Goal: Navigation & Orientation: Find specific page/section

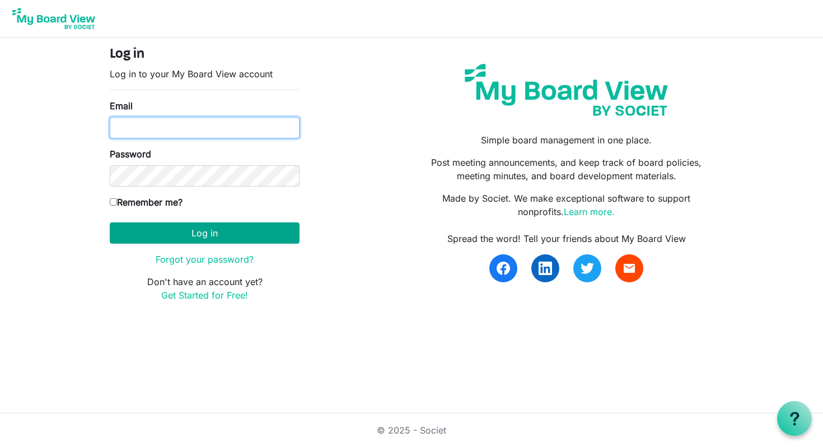
type input "[EMAIL_ADDRESS][DOMAIN_NAME]"
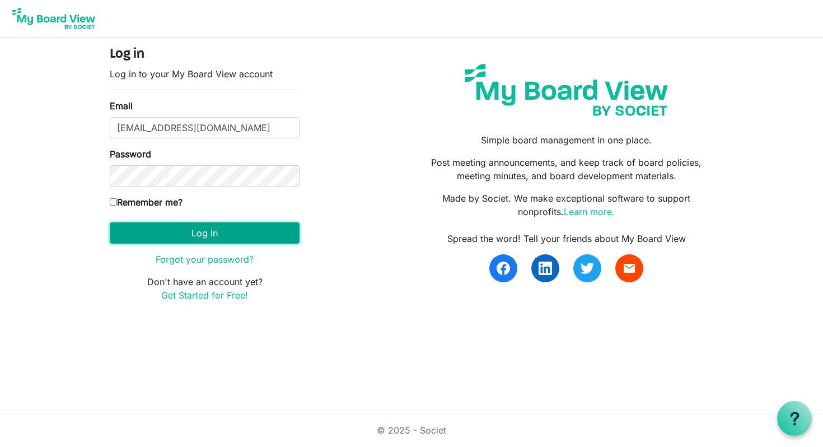
click at [196, 234] on button "Log in" at bounding box center [205, 232] width 190 height 21
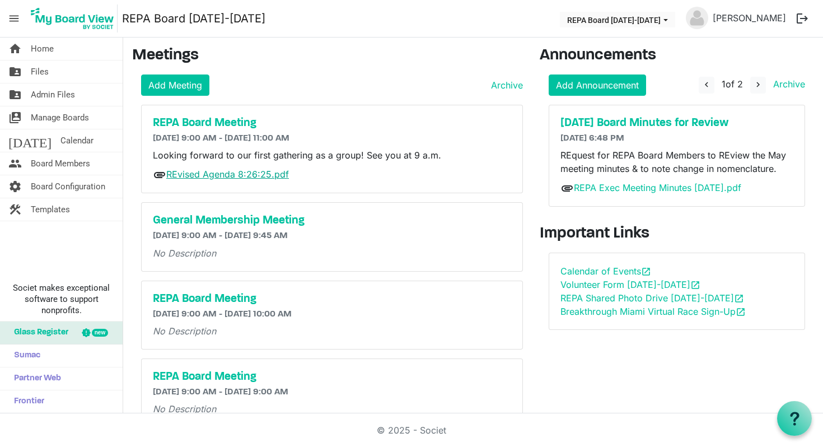
click at [201, 173] on link "REvised Agenda 8:26:25.pdf" at bounding box center [227, 174] width 123 height 11
click at [64, 207] on span "Templates" at bounding box center [50, 209] width 39 height 22
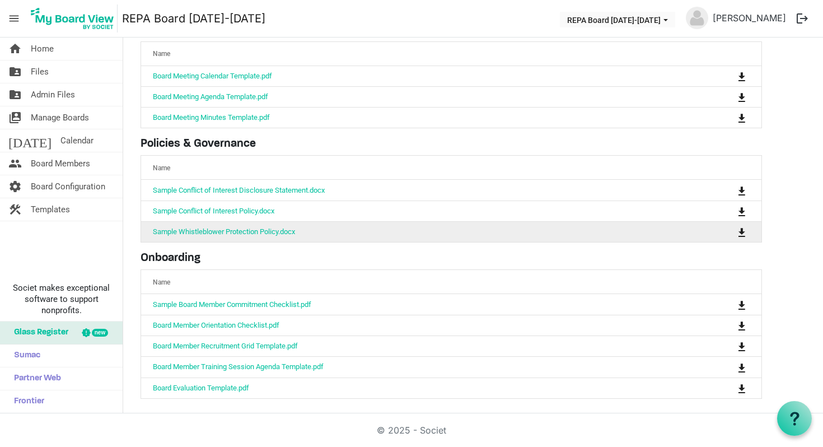
scroll to position [75, 0]
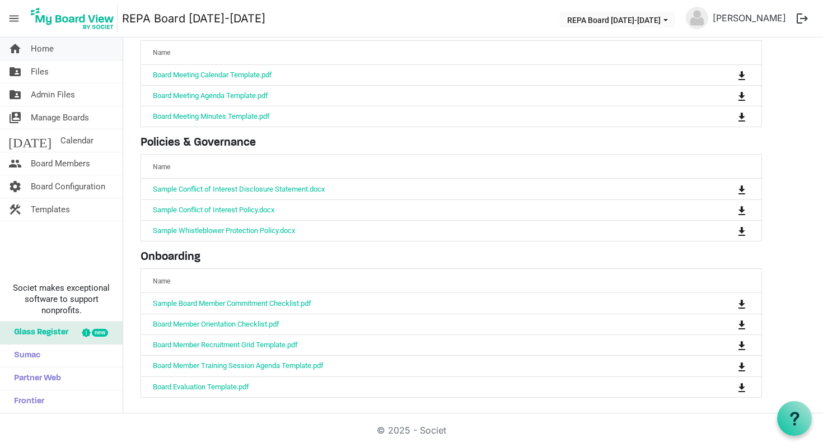
click at [46, 51] on span "Home" at bounding box center [42, 49] width 23 height 22
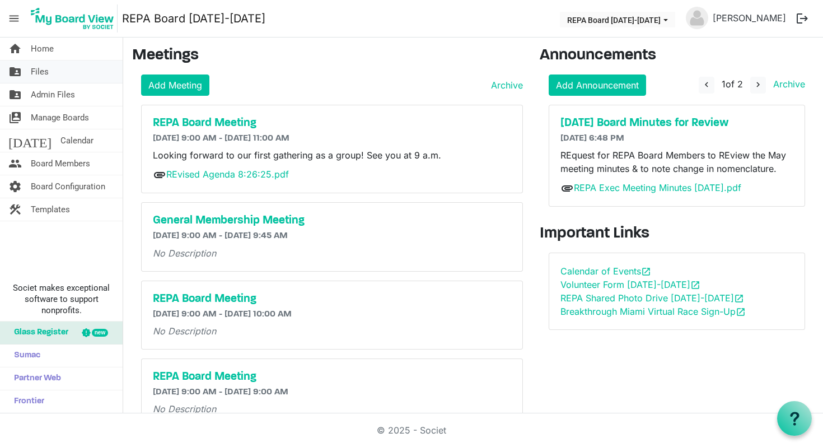
click at [43, 67] on span "Files" at bounding box center [40, 71] width 18 height 22
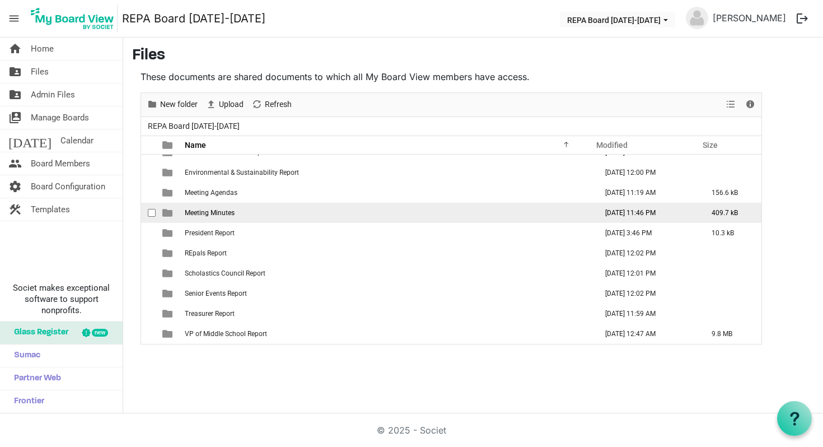
scroll to position [93, 0]
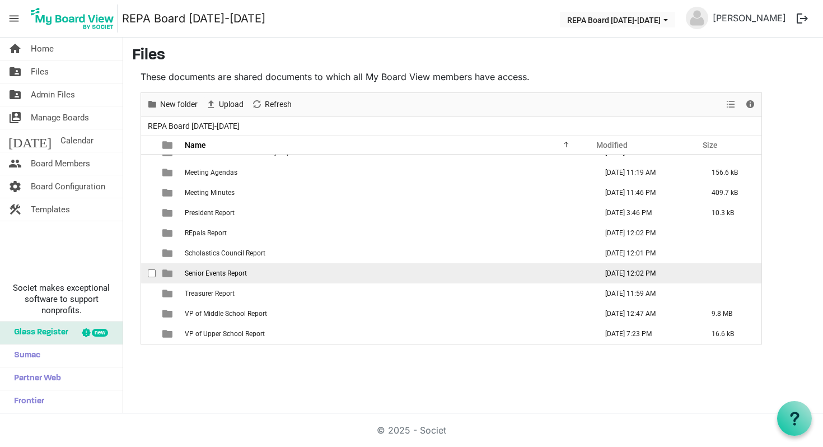
click at [199, 275] on span "Senior Events Report" at bounding box center [216, 273] width 62 height 8
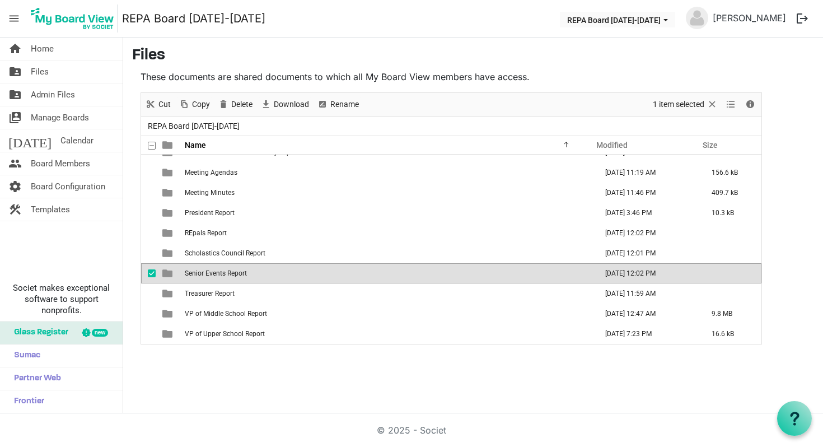
click at [199, 275] on span "Senior Events Report" at bounding box center [216, 273] width 62 height 8
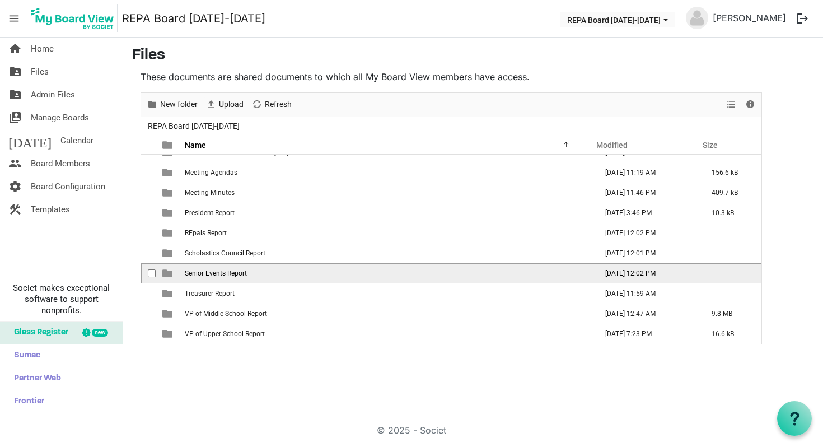
click at [199, 275] on span "Senior Events Report" at bounding box center [216, 273] width 62 height 8
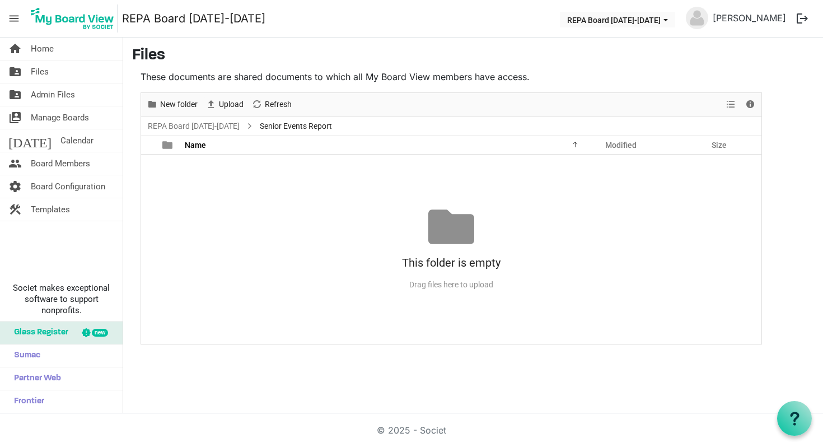
scroll to position [0, 0]
click at [220, 102] on span "Upload" at bounding box center [231, 104] width 27 height 14
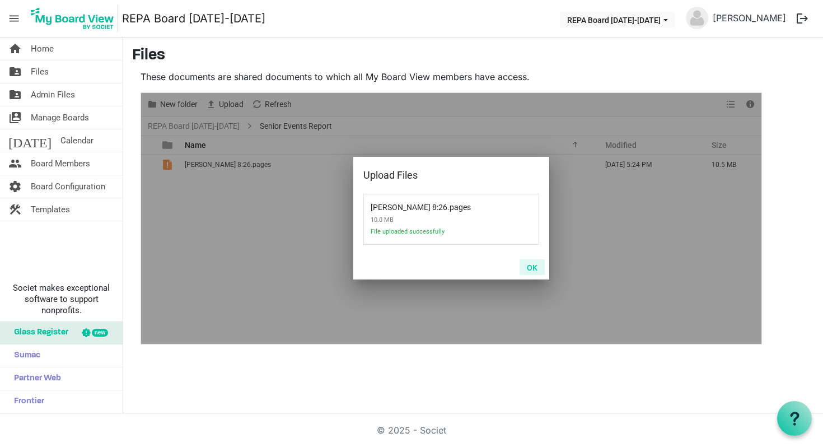
click at [531, 268] on button "OK" at bounding box center [532, 267] width 25 height 16
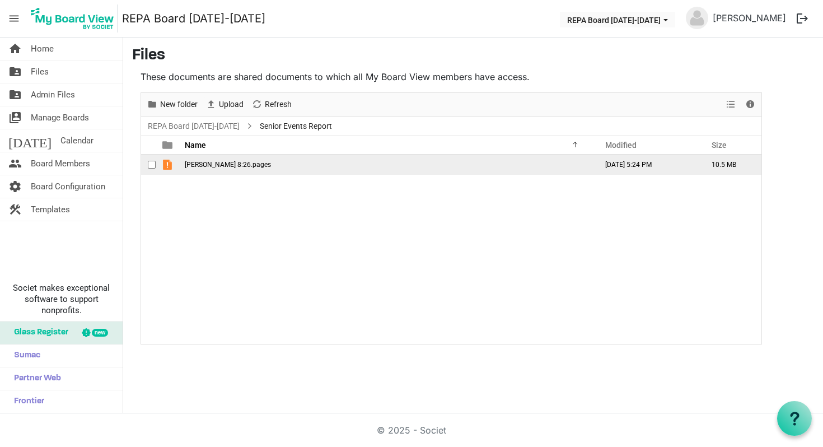
click at [168, 165] on span "is template cell column header type" at bounding box center [167, 165] width 10 height 10
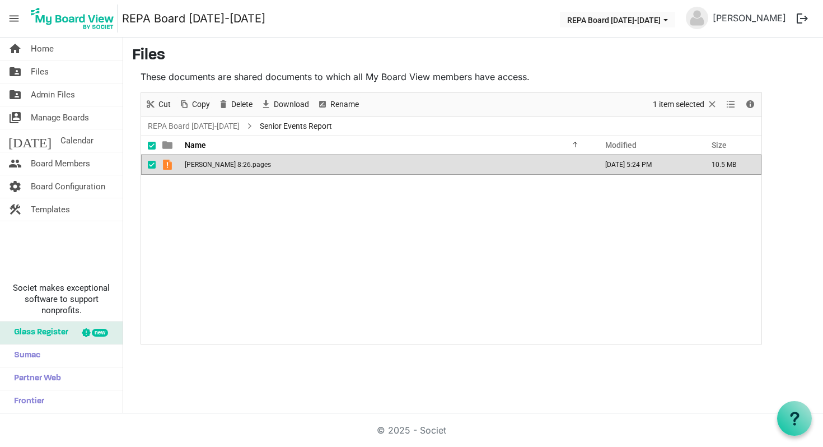
click at [168, 165] on span "is template cell column header type" at bounding box center [167, 165] width 10 height 10
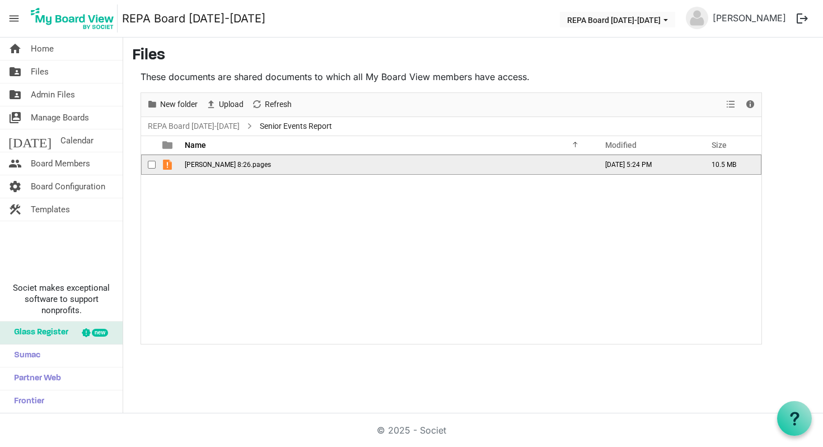
click at [168, 165] on span "is template cell column header type" at bounding box center [167, 165] width 10 height 10
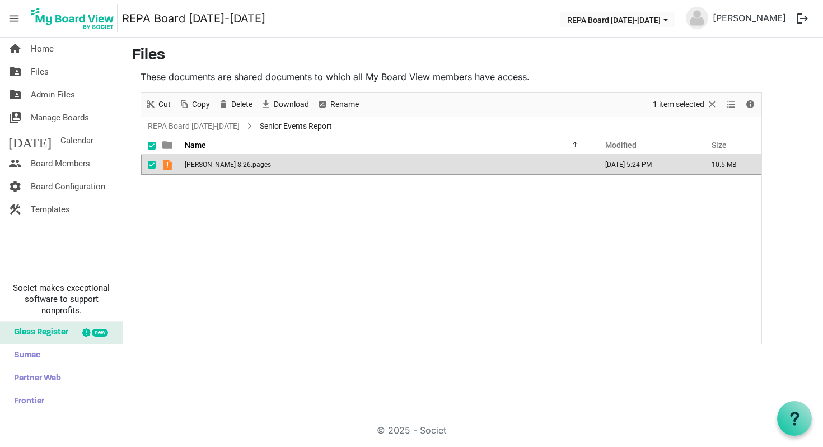
click at [156, 146] on th at bounding box center [169, 145] width 26 height 18
click at [154, 168] on span "checkbox" at bounding box center [152, 165] width 8 height 8
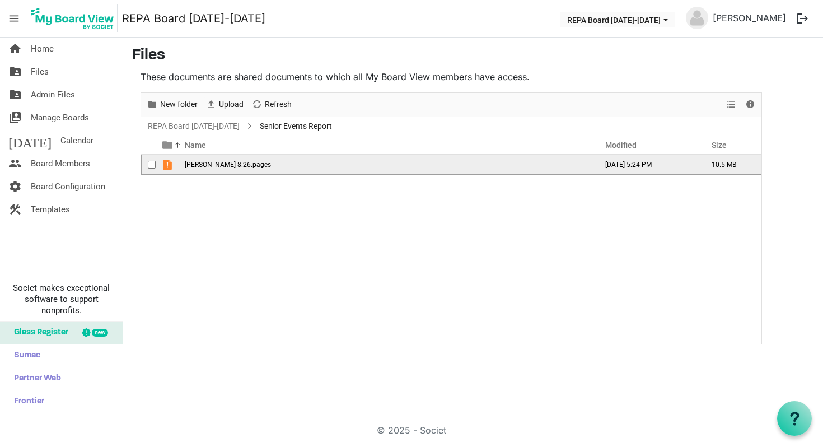
click at [153, 167] on span "checkbox" at bounding box center [152, 165] width 8 height 8
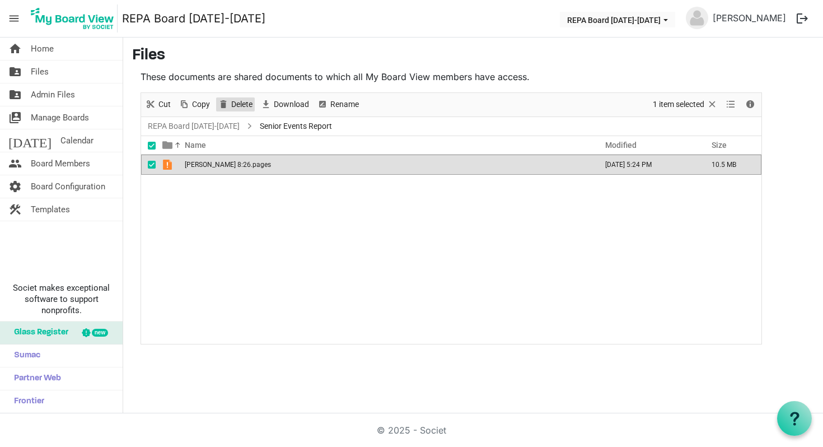
click at [234, 100] on span "Delete" at bounding box center [242, 104] width 24 height 14
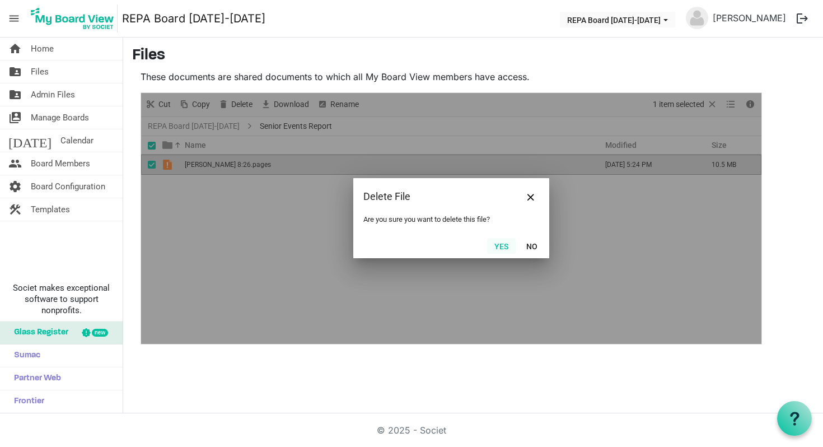
click at [509, 248] on button "Yes" at bounding box center [501, 246] width 29 height 16
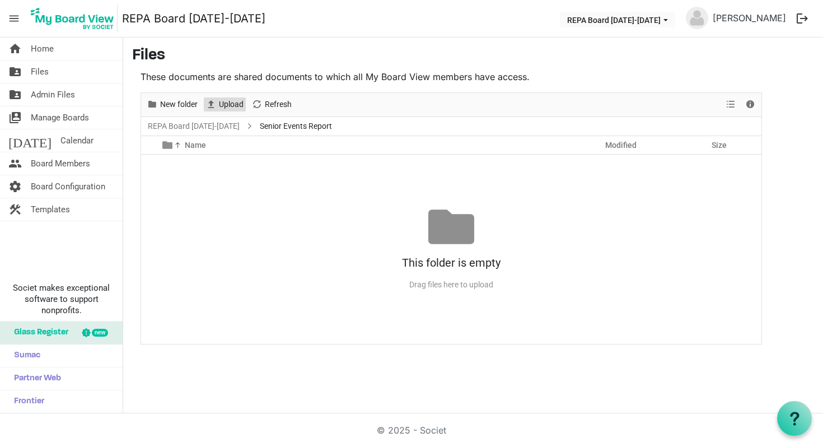
click at [233, 104] on span "Upload" at bounding box center [231, 104] width 27 height 14
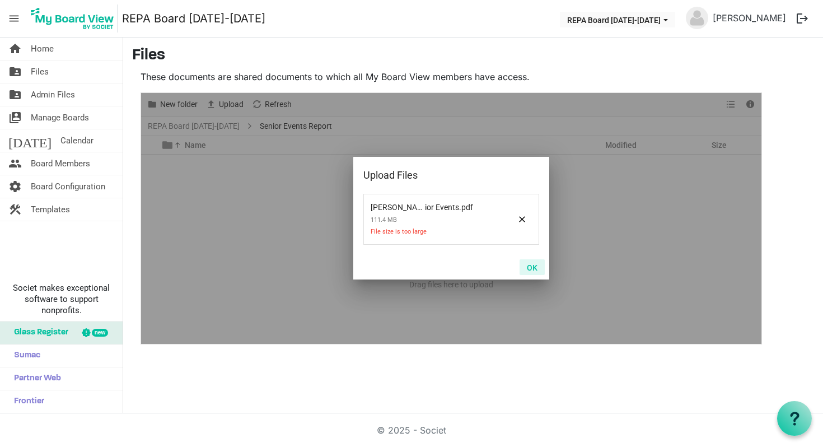
click at [532, 270] on button "OK" at bounding box center [532, 267] width 25 height 16
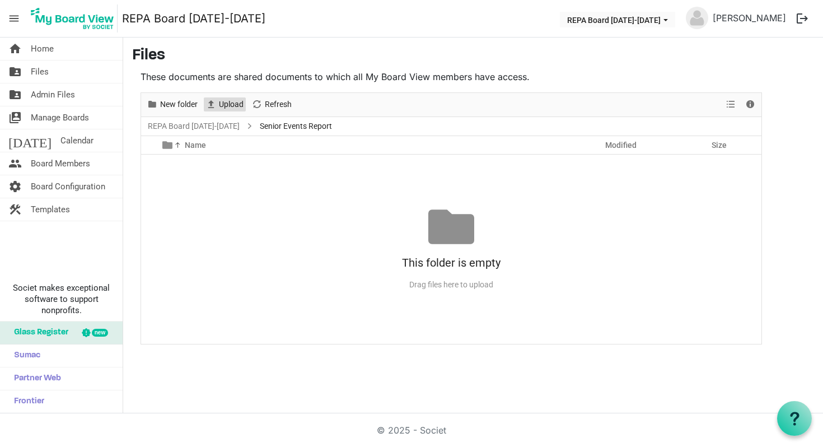
click at [217, 108] on span "Upload" at bounding box center [210, 104] width 13 height 14
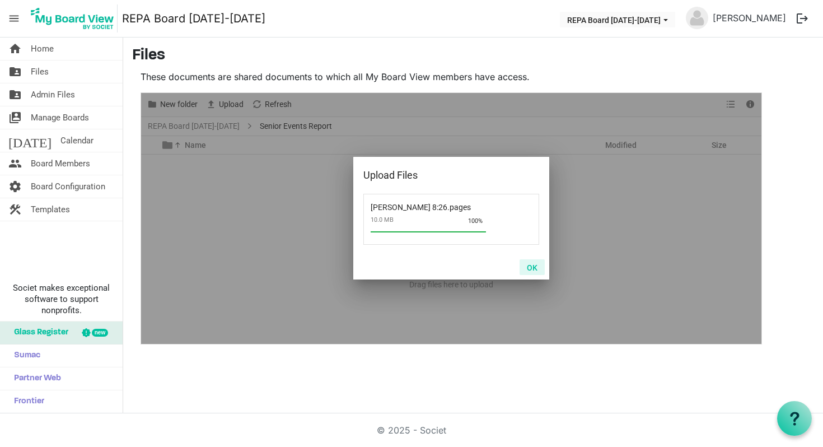
click at [533, 266] on button "OK" at bounding box center [532, 267] width 25 height 16
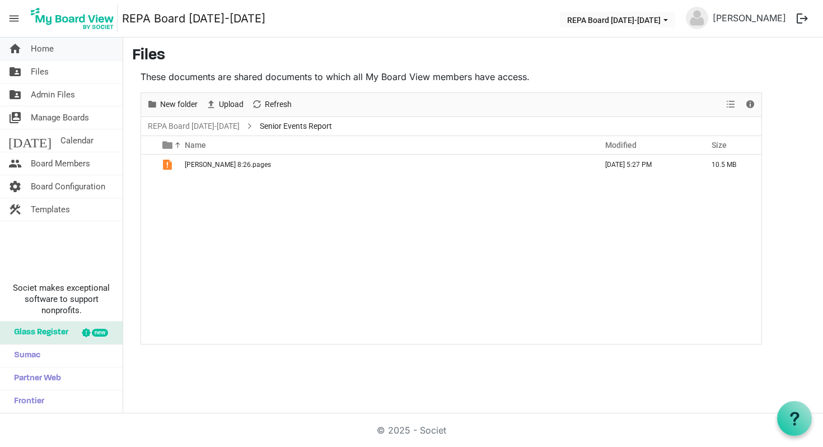
click at [58, 48] on link "home Home" at bounding box center [61, 49] width 123 height 22
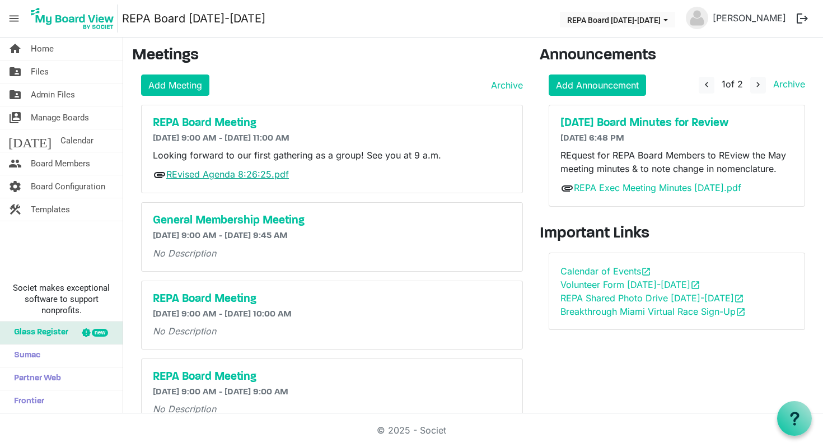
click at [269, 175] on link "REvised Agenda 8:26:25.pdf" at bounding box center [227, 174] width 123 height 11
click at [71, 70] on link "folder_shared Files" at bounding box center [61, 71] width 123 height 22
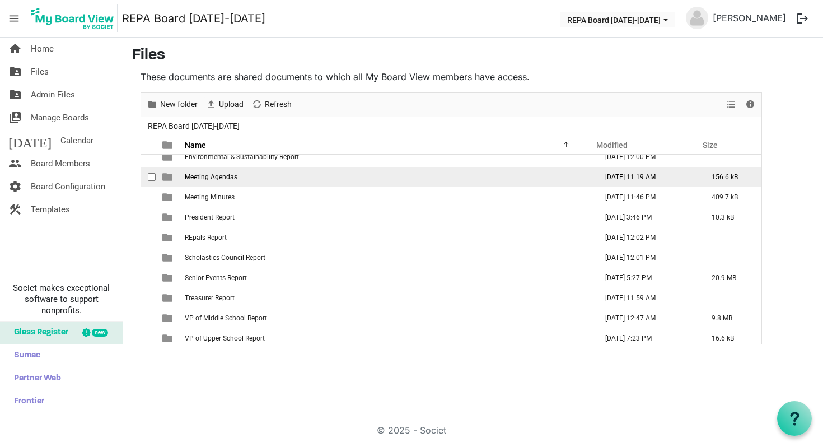
scroll to position [93, 0]
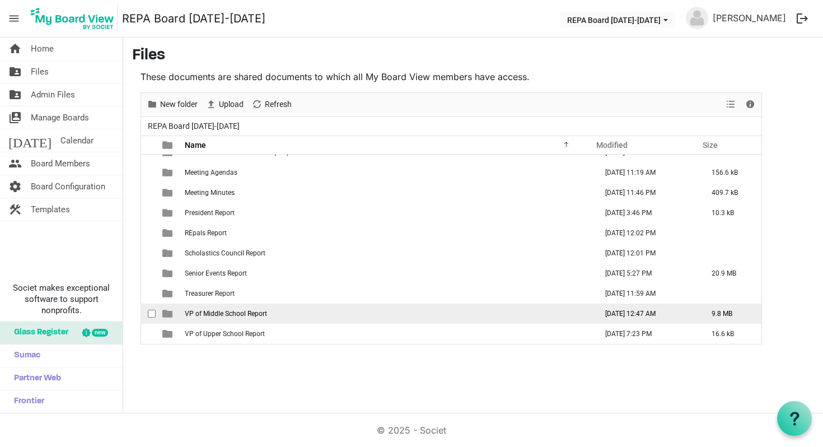
click at [261, 314] on span "VP of Middle School Report" at bounding box center [226, 314] width 82 height 8
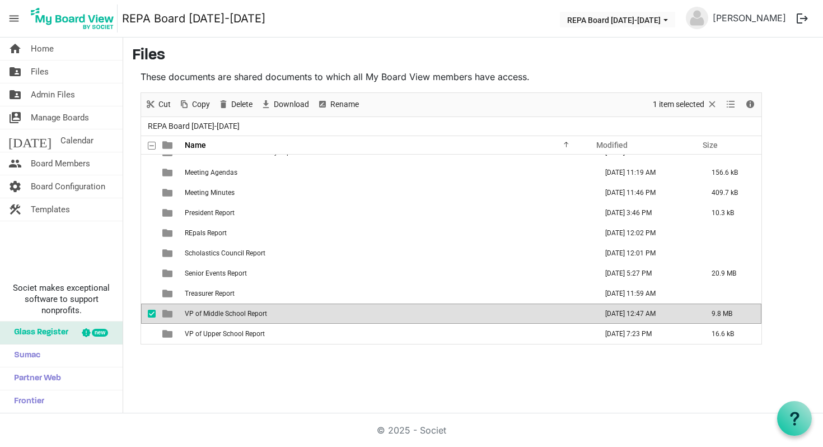
click at [261, 314] on span "VP of Middle School Report" at bounding box center [226, 314] width 82 height 8
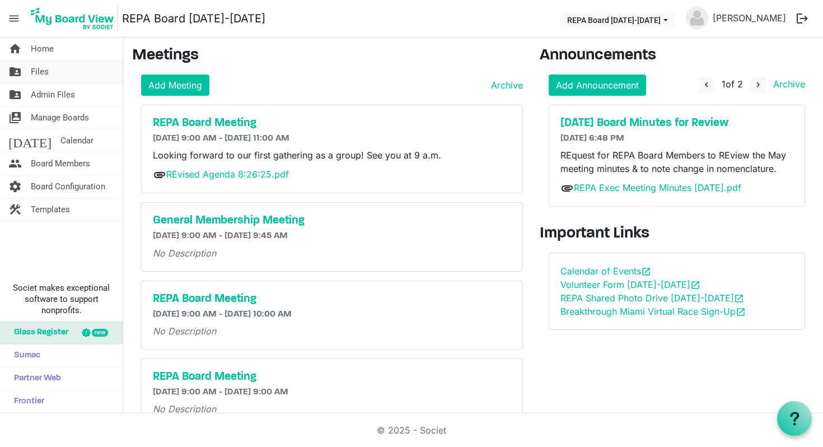
click at [44, 78] on span "Files" at bounding box center [40, 71] width 18 height 22
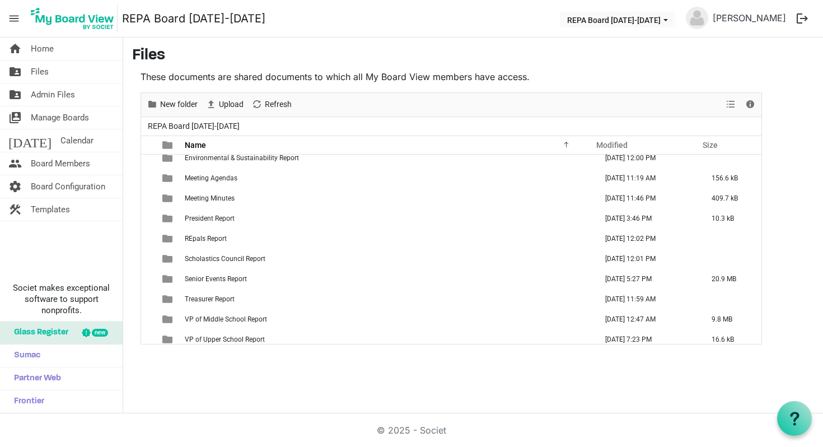
scroll to position [93, 0]
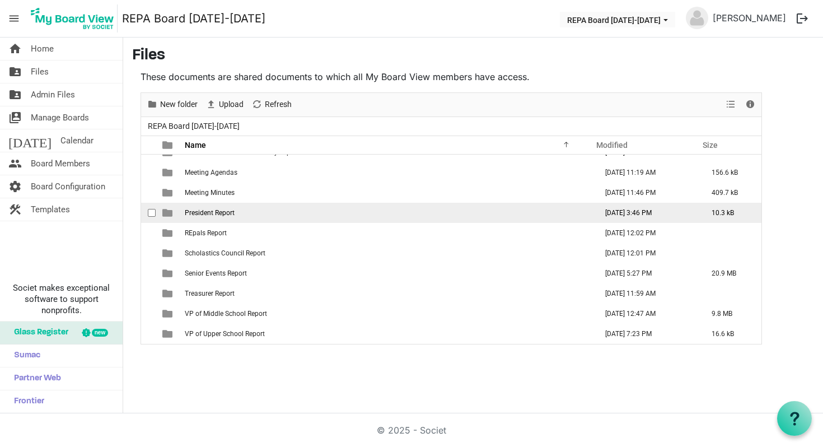
click at [207, 214] on span "President Report" at bounding box center [210, 213] width 50 height 8
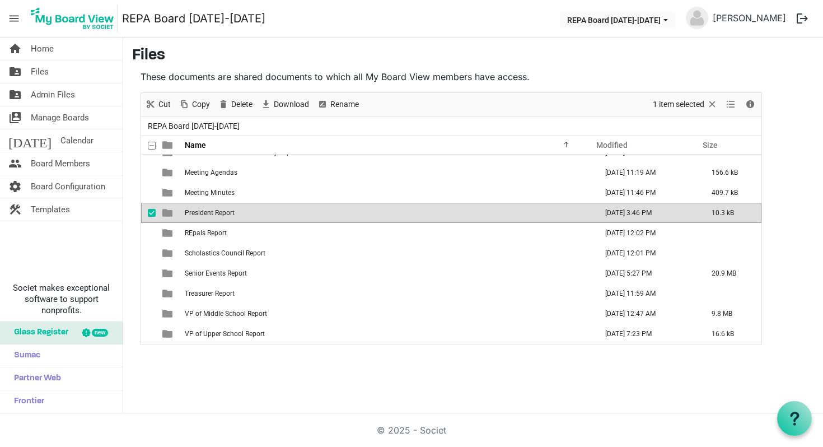
click at [207, 214] on span "President Report" at bounding box center [210, 213] width 50 height 8
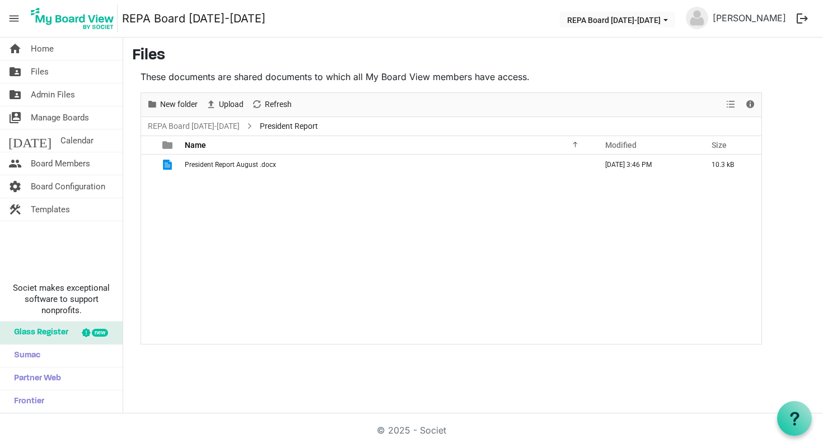
scroll to position [0, 0]
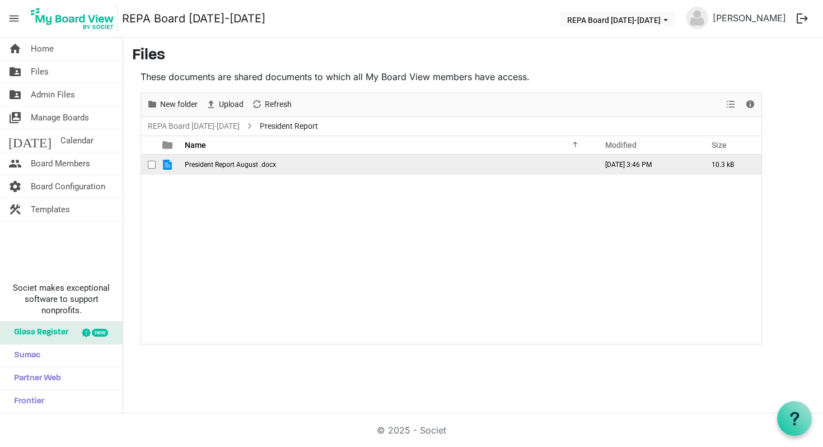
click at [212, 166] on span "President Report August .docx" at bounding box center [230, 165] width 91 height 8
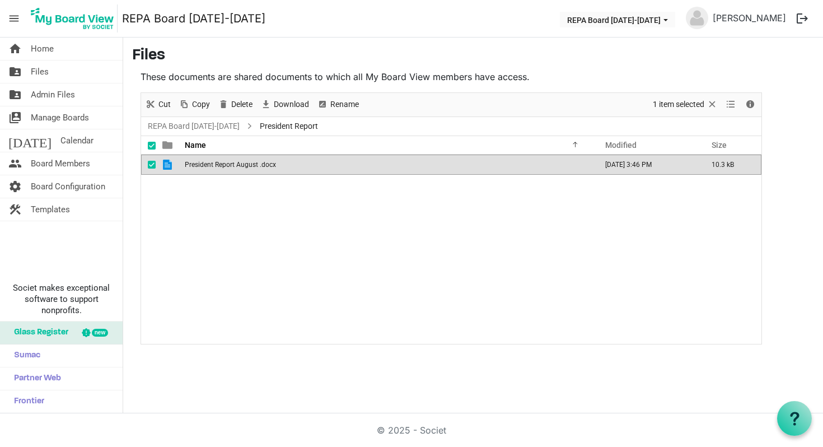
click at [212, 166] on span "President Report August .docx" at bounding box center [230, 165] width 91 height 8
click at [50, 69] on link "folder_shared Files" at bounding box center [61, 71] width 123 height 22
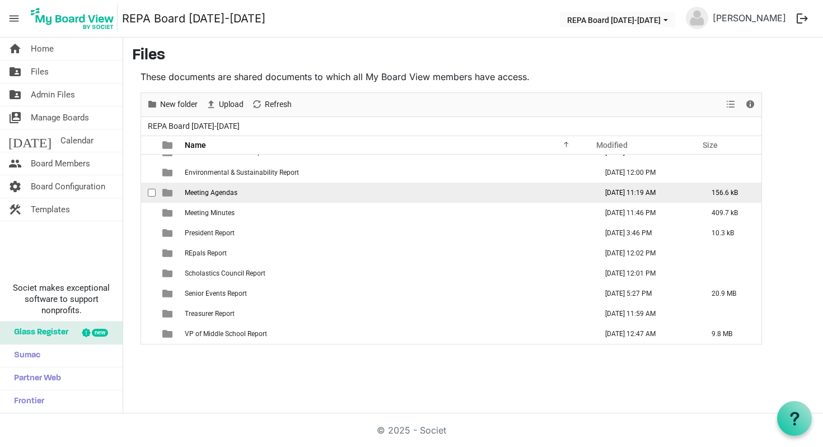
scroll to position [93, 0]
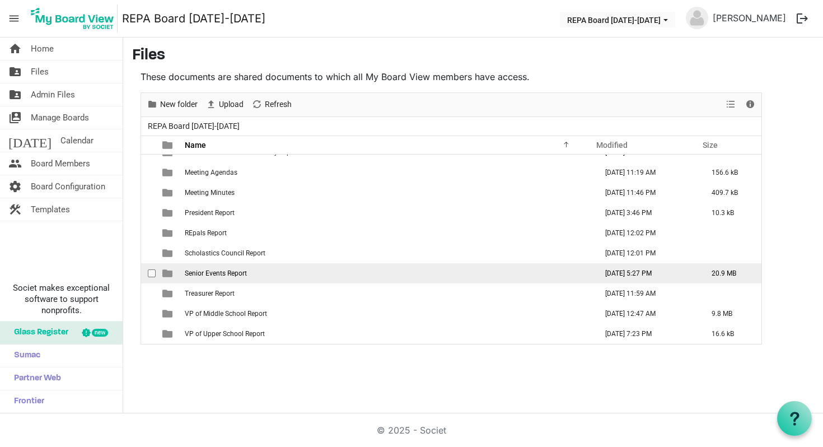
click at [250, 273] on td "Senior Events Report" at bounding box center [387, 273] width 412 height 20
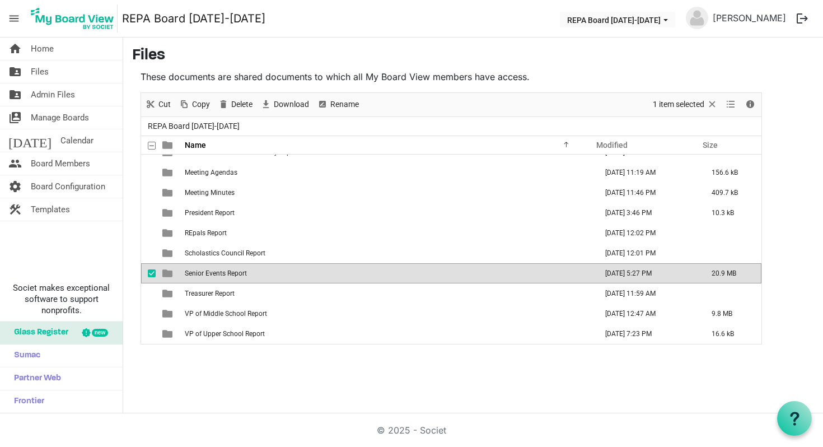
click at [250, 273] on td "Senior Events Report" at bounding box center [387, 273] width 412 height 20
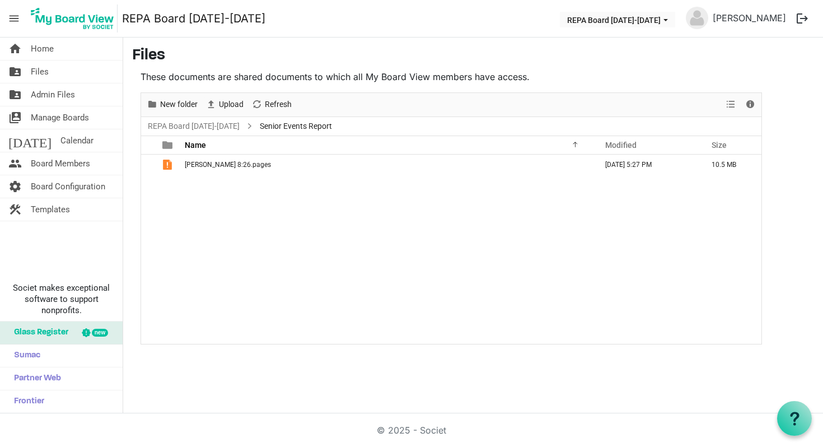
scroll to position [0, 0]
click at [36, 74] on span "Files" at bounding box center [40, 71] width 18 height 22
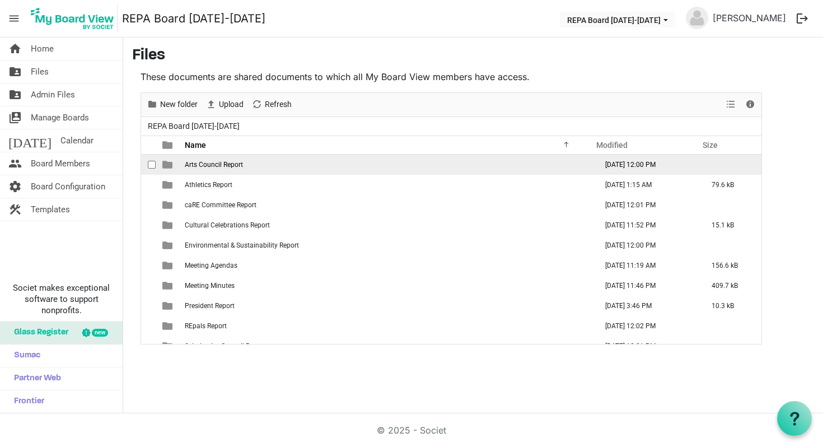
click at [214, 164] on span "Arts Council Report" at bounding box center [214, 165] width 58 height 8
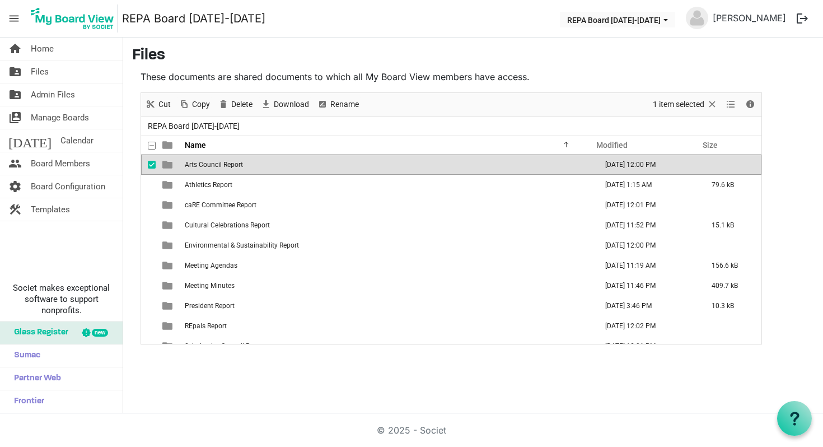
click at [214, 164] on span "Arts Council Report" at bounding box center [214, 165] width 58 height 8
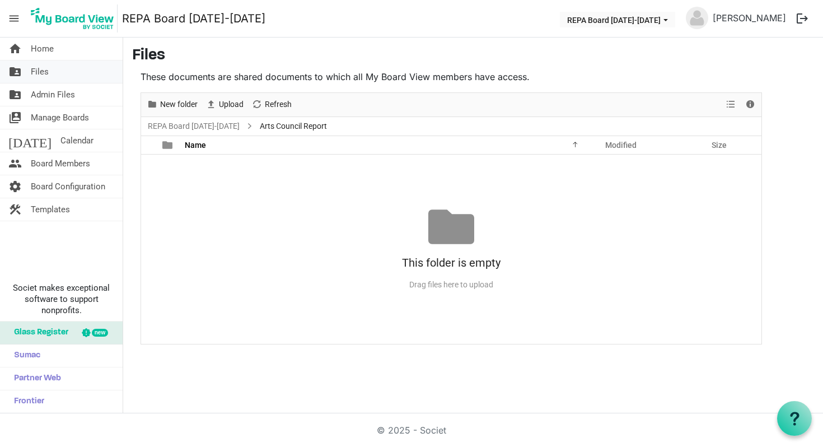
click at [52, 74] on link "folder_shared Files" at bounding box center [61, 71] width 123 height 22
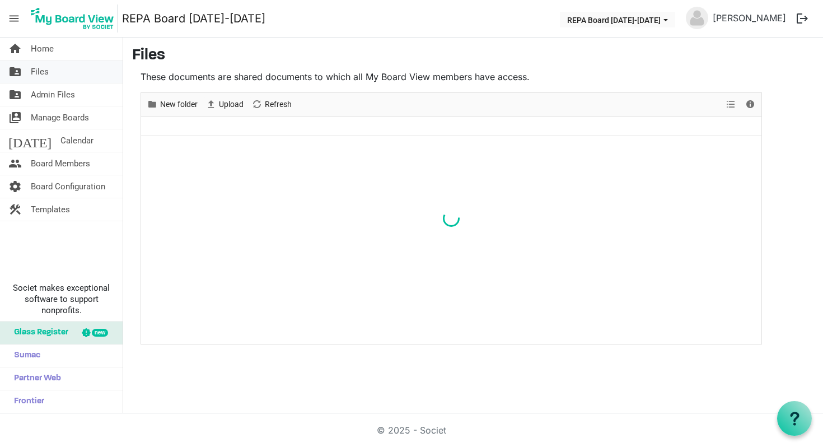
click at [43, 72] on span "Files" at bounding box center [40, 71] width 18 height 22
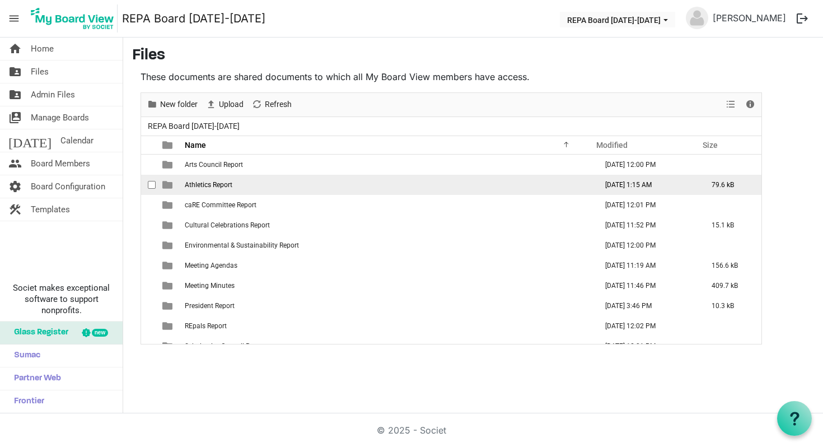
click at [209, 184] on span "Athletics Report" at bounding box center [209, 185] width 48 height 8
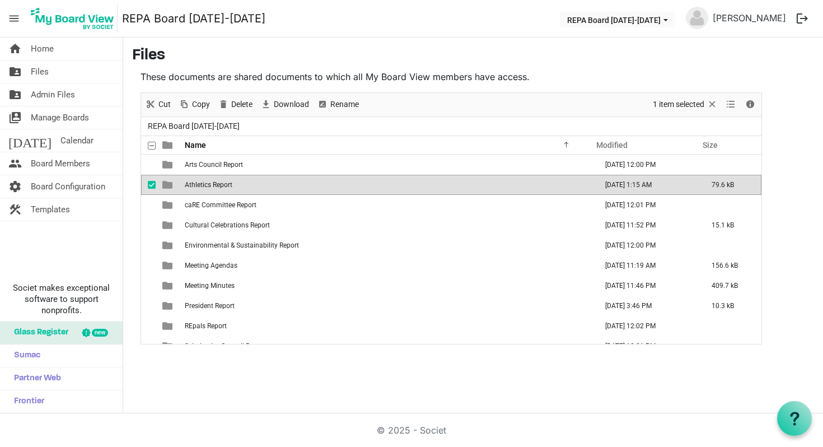
click at [209, 184] on span "Athletics Report" at bounding box center [209, 185] width 48 height 8
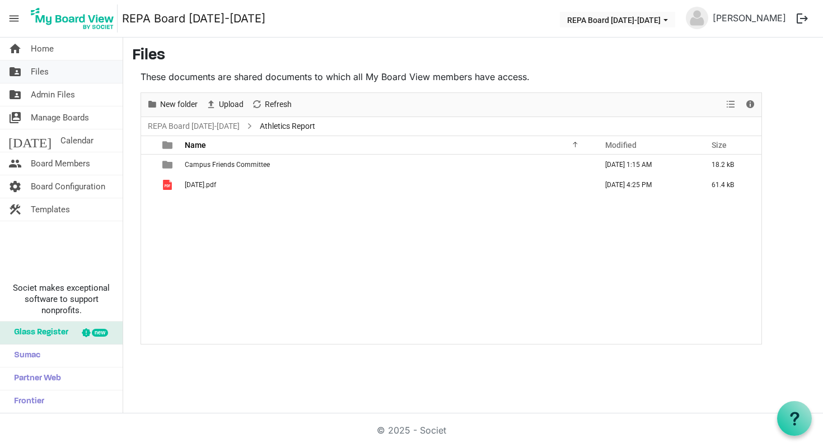
click at [68, 76] on link "folder_shared Files" at bounding box center [61, 71] width 123 height 22
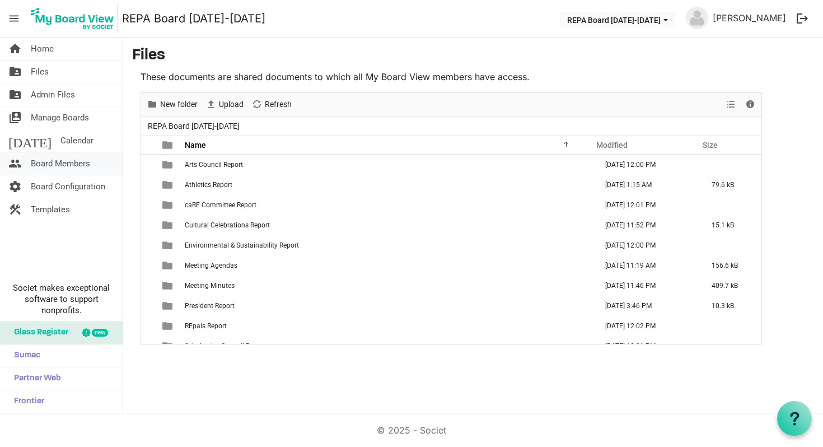
click at [64, 164] on span "Board Members" at bounding box center [60, 163] width 59 height 22
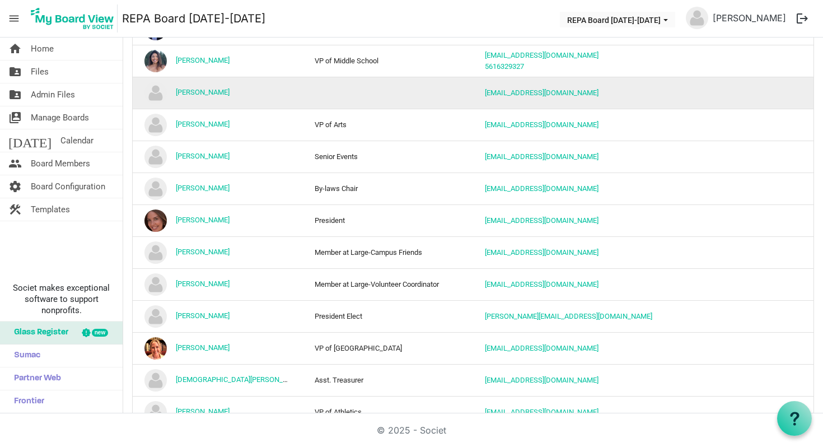
scroll to position [249, 0]
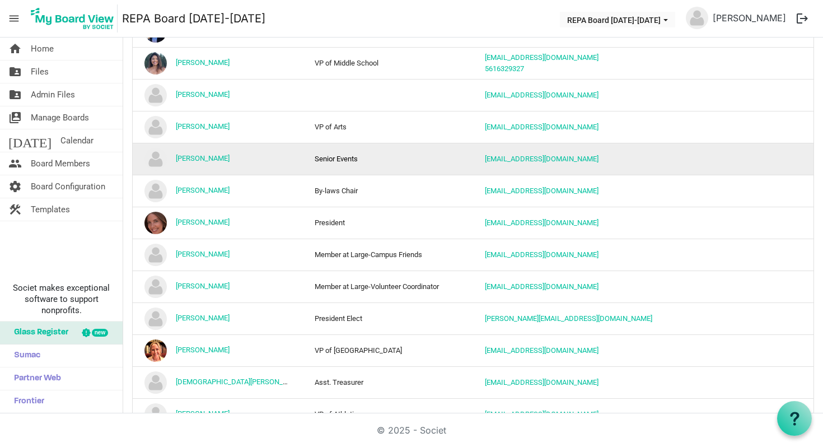
click at [155, 154] on img "Dana Martorella is template cell column header Name" at bounding box center [156, 159] width 22 height 22
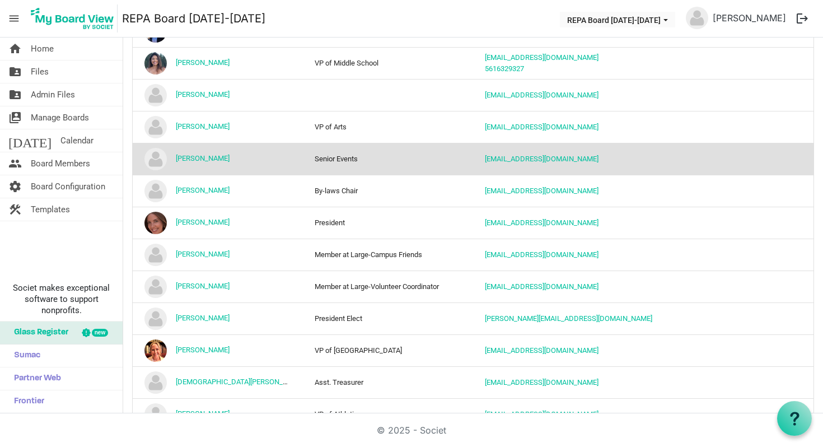
click at [155, 154] on img "Dana Martorella is template cell column header Name" at bounding box center [156, 159] width 22 height 22
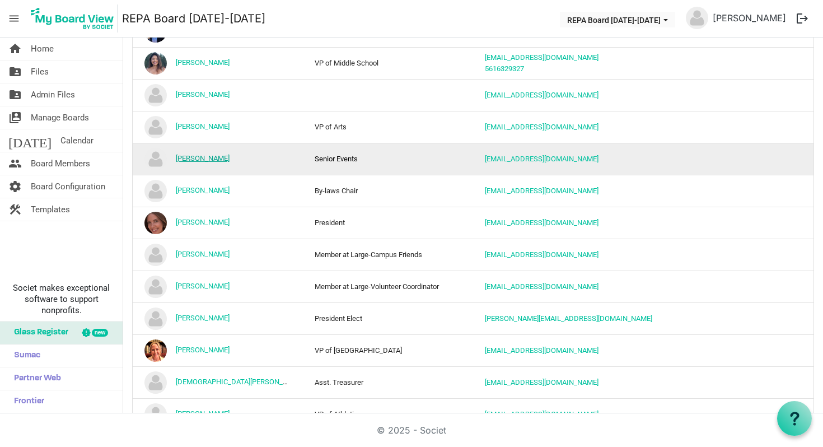
click at [189, 156] on link "[PERSON_NAME]" at bounding box center [203, 158] width 54 height 8
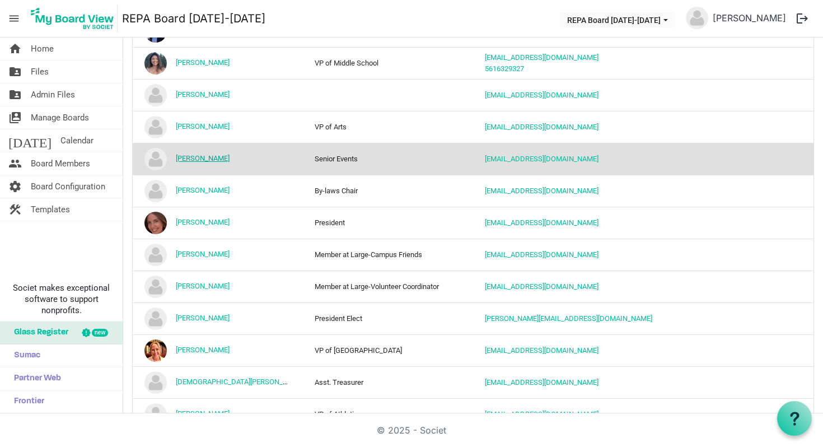
click at [189, 156] on link "[PERSON_NAME]" at bounding box center [203, 158] width 54 height 8
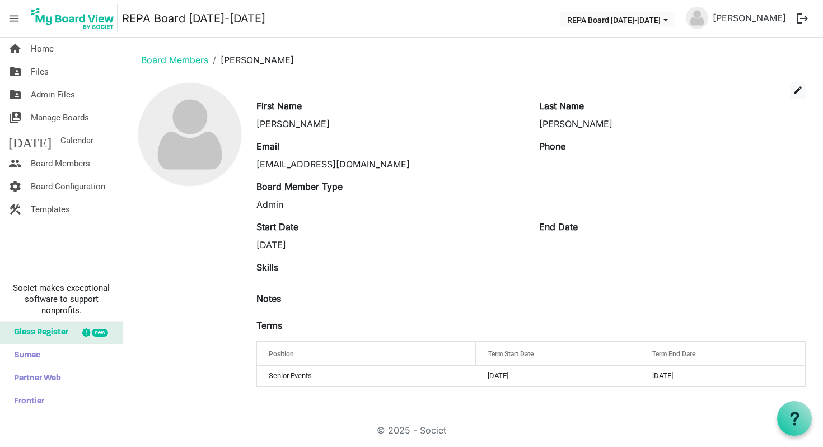
click at [704, 18] on img at bounding box center [697, 18] width 22 height 22
click at [766, 15] on link "[PERSON_NAME]" at bounding box center [750, 18] width 82 height 22
click at [804, 18] on button "logout" at bounding box center [803, 19] width 24 height 24
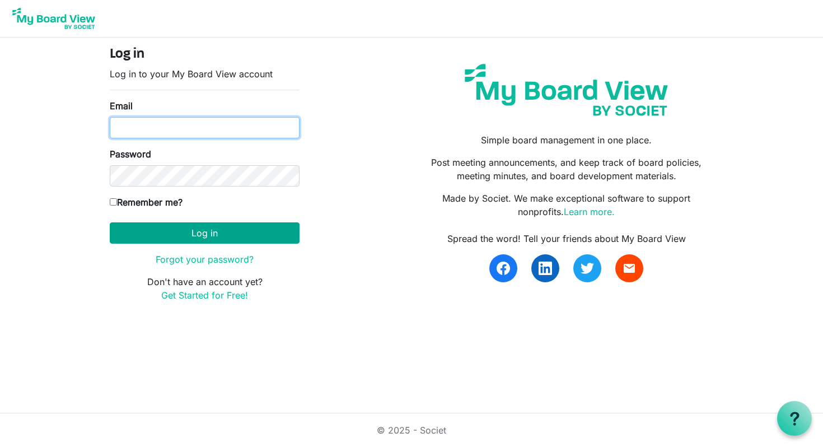
type input "dbwmartorella@gmail.com"
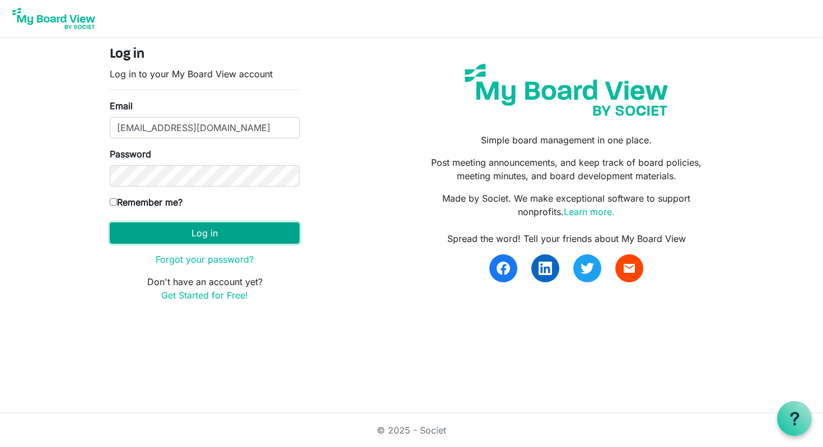
click at [217, 235] on button "Log in" at bounding box center [205, 232] width 190 height 21
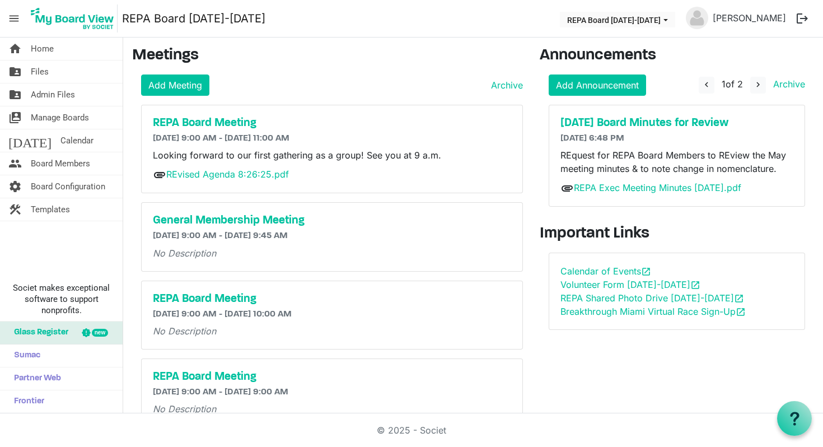
click at [709, 16] on img at bounding box center [697, 18] width 22 height 22
click at [705, 17] on img at bounding box center [697, 18] width 22 height 22
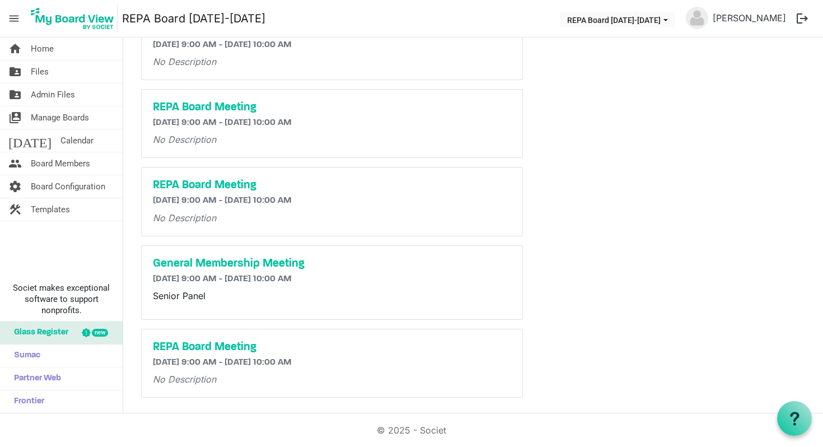
scroll to position [427, 0]
